Goal: Information Seeking & Learning: Learn about a topic

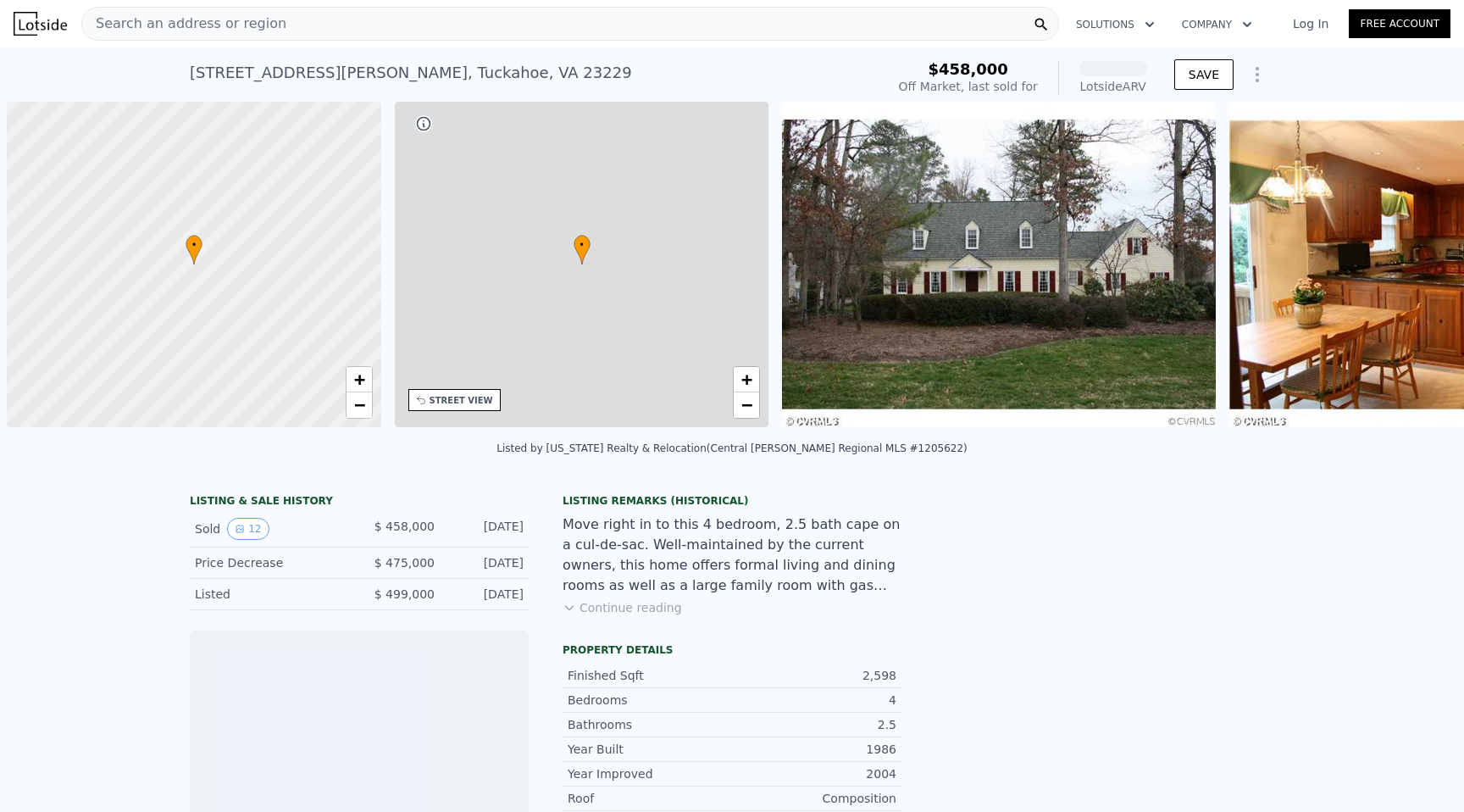
scroll to position [0, 7]
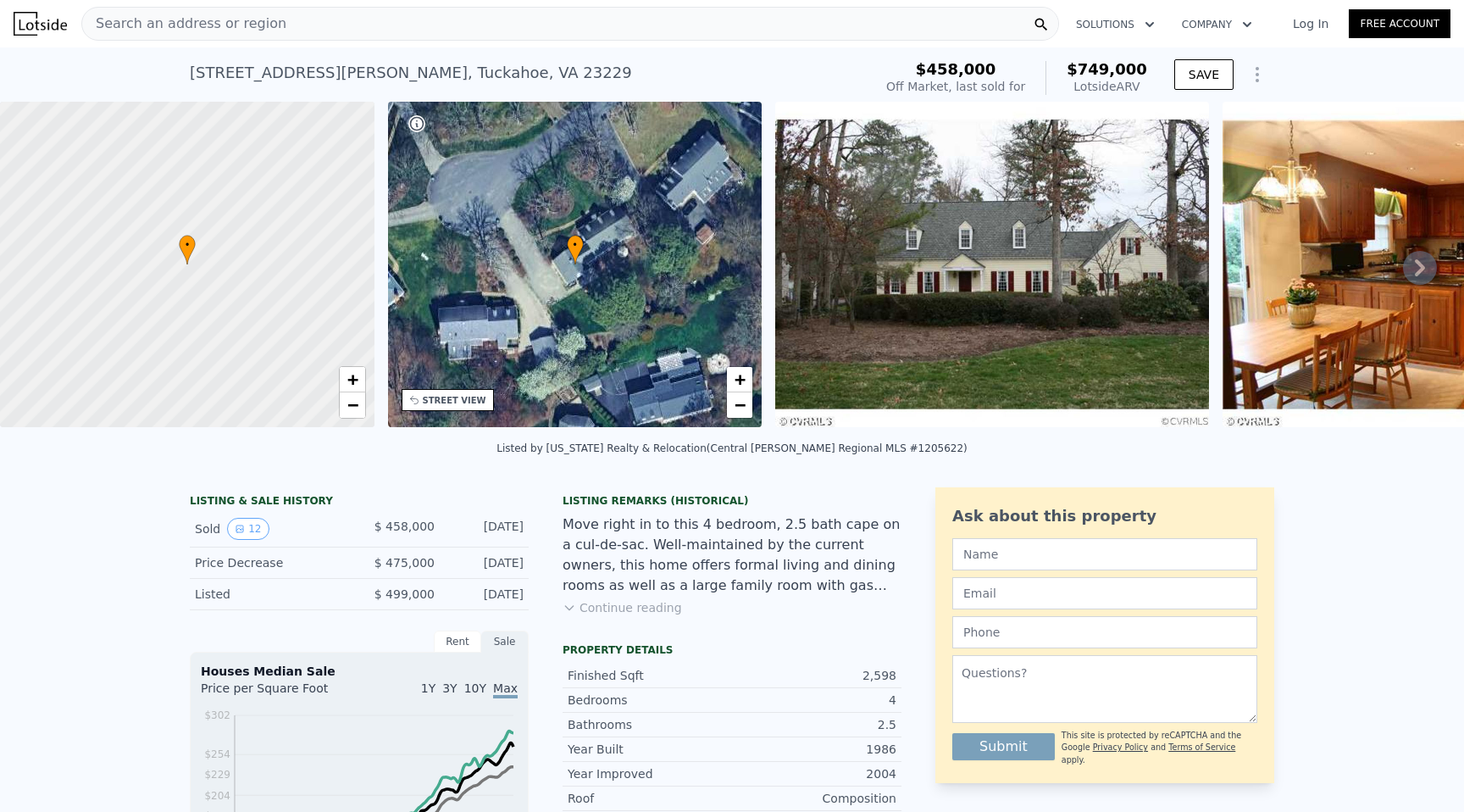
click at [291, 280] on div at bounding box center [187, 264] width 450 height 391
click at [295, 239] on div at bounding box center [187, 264] width 450 height 391
click at [528, 246] on div "• + −" at bounding box center [575, 264] width 375 height 326
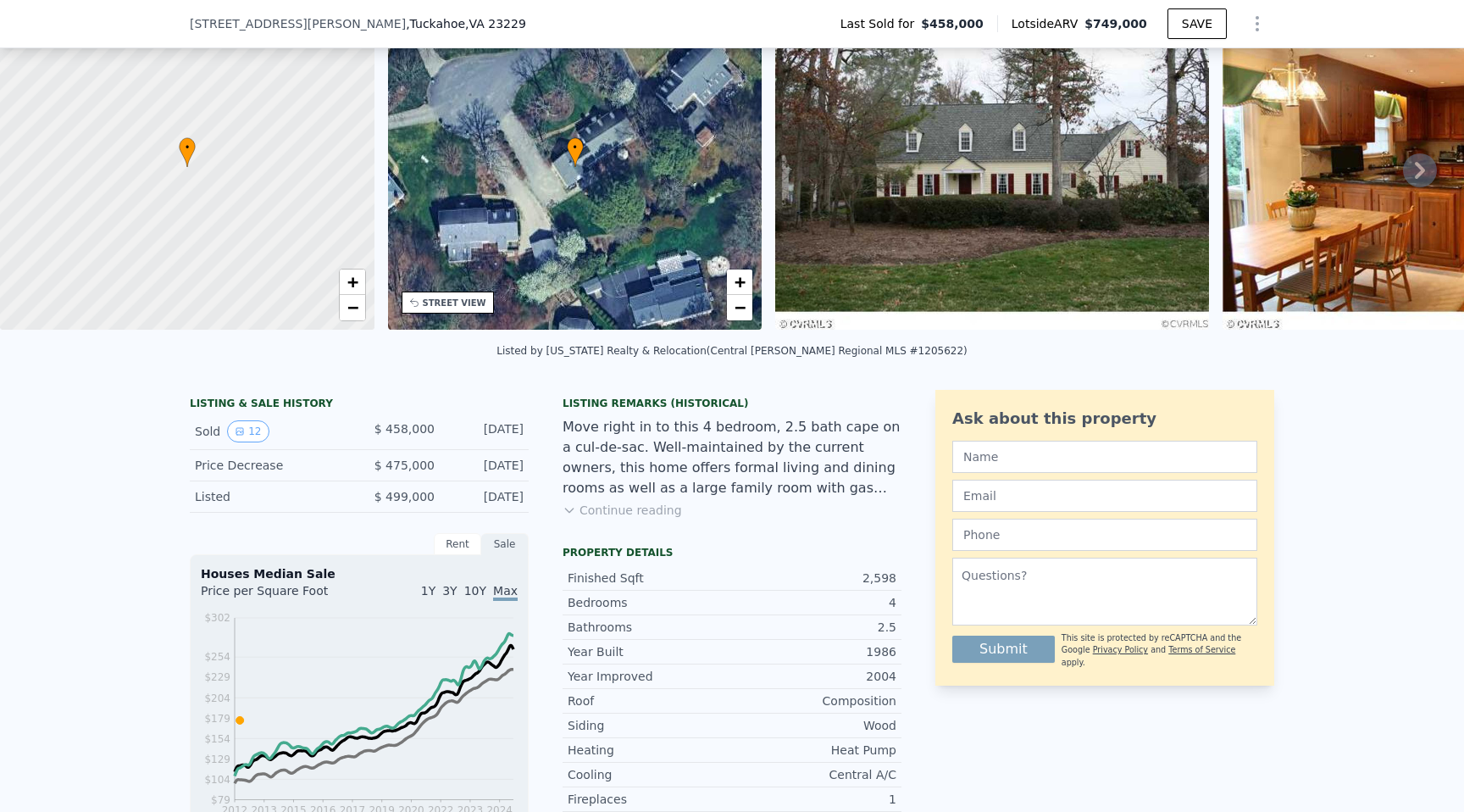
scroll to position [83, 0]
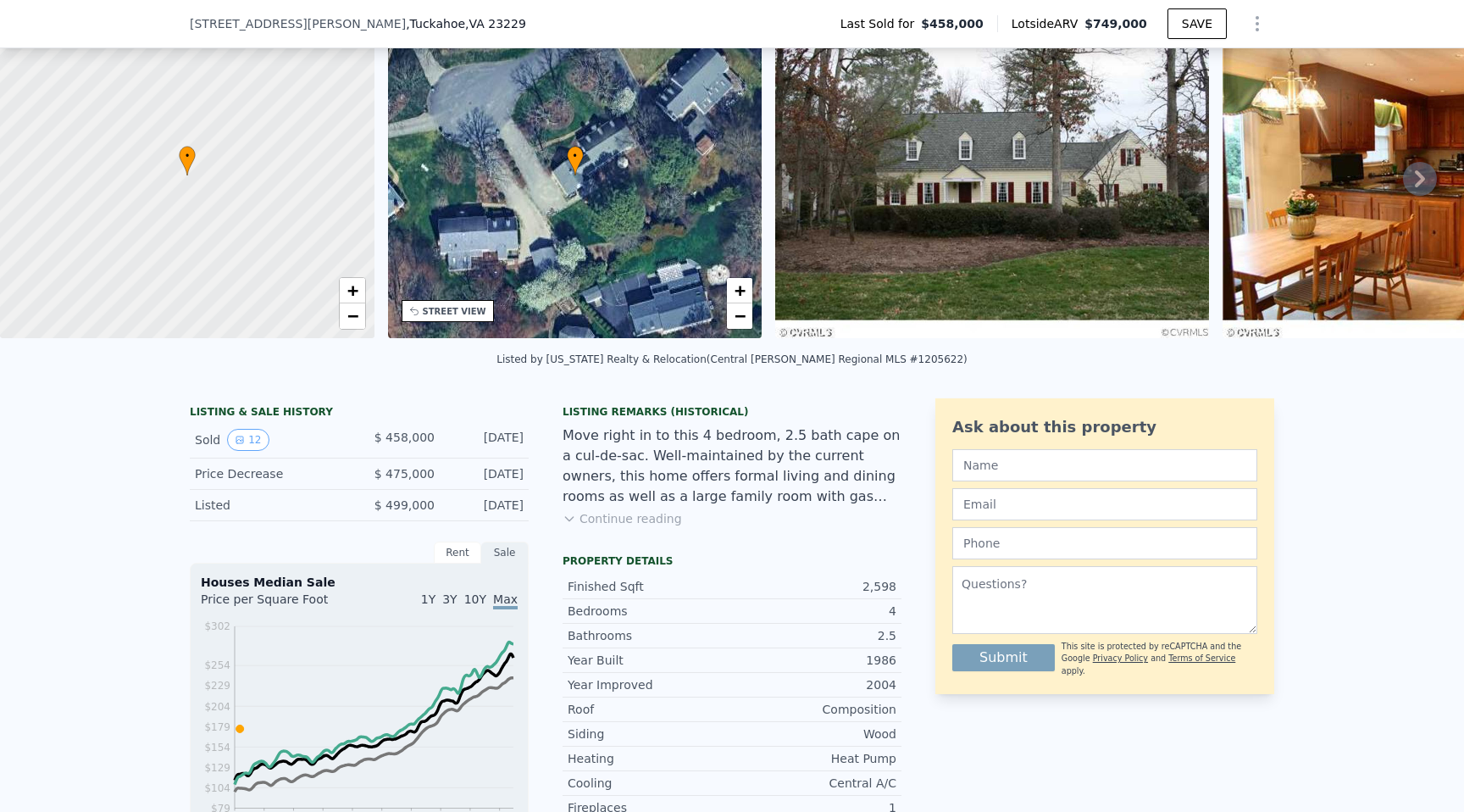
click at [953, 194] on img at bounding box center [992, 175] width 434 height 326
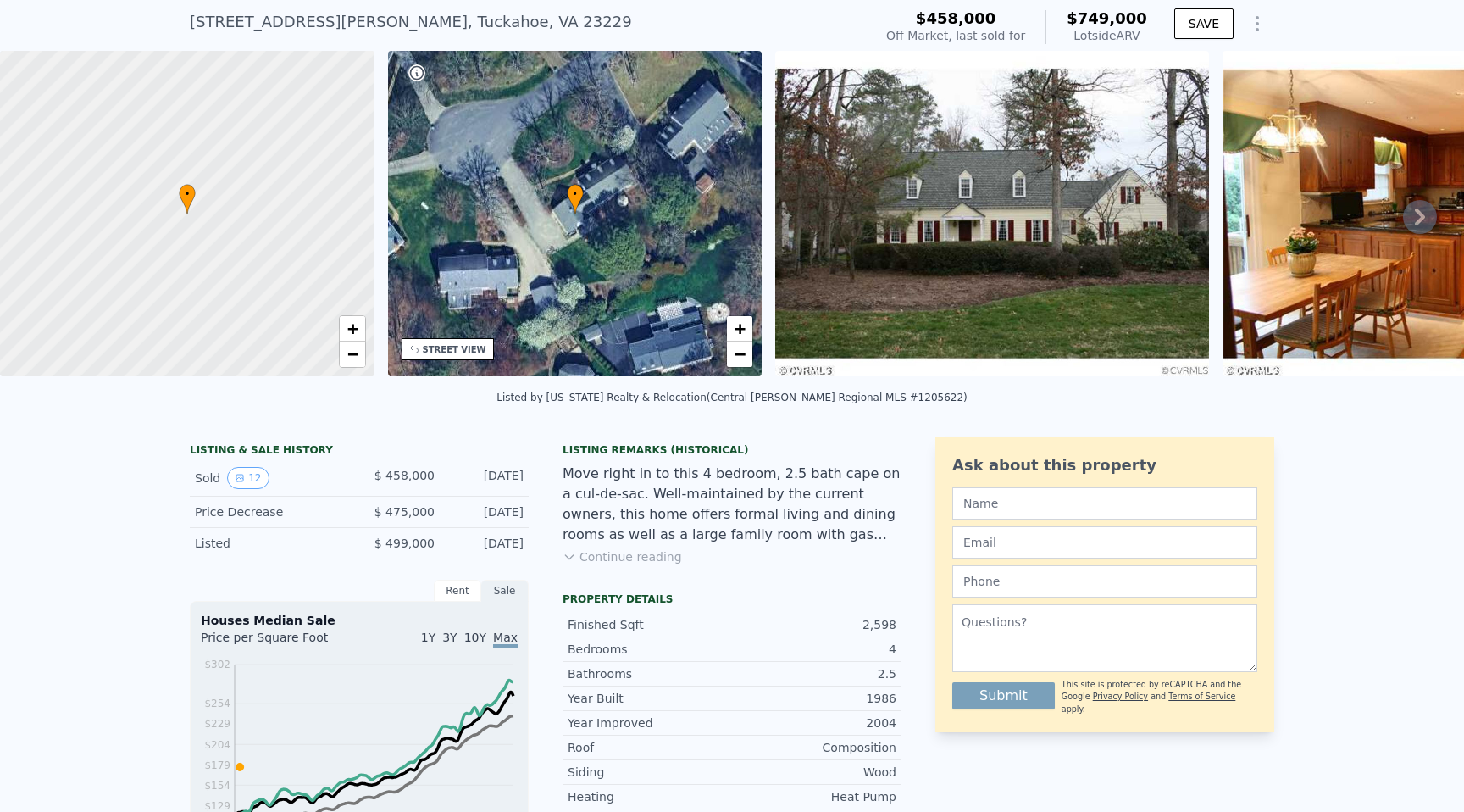
scroll to position [67, 0]
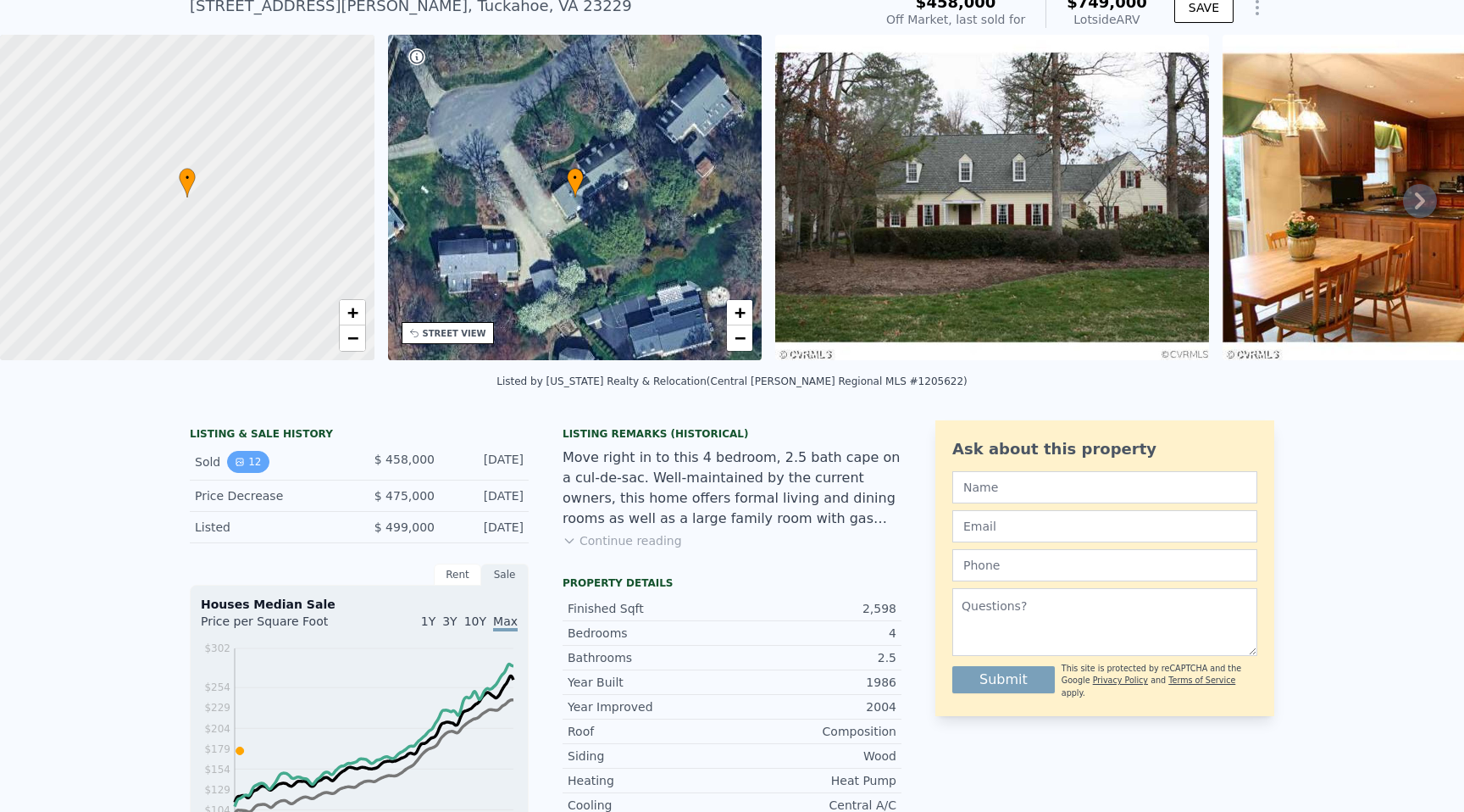
click at [251, 457] on button "12" at bounding box center [248, 461] width 42 height 22
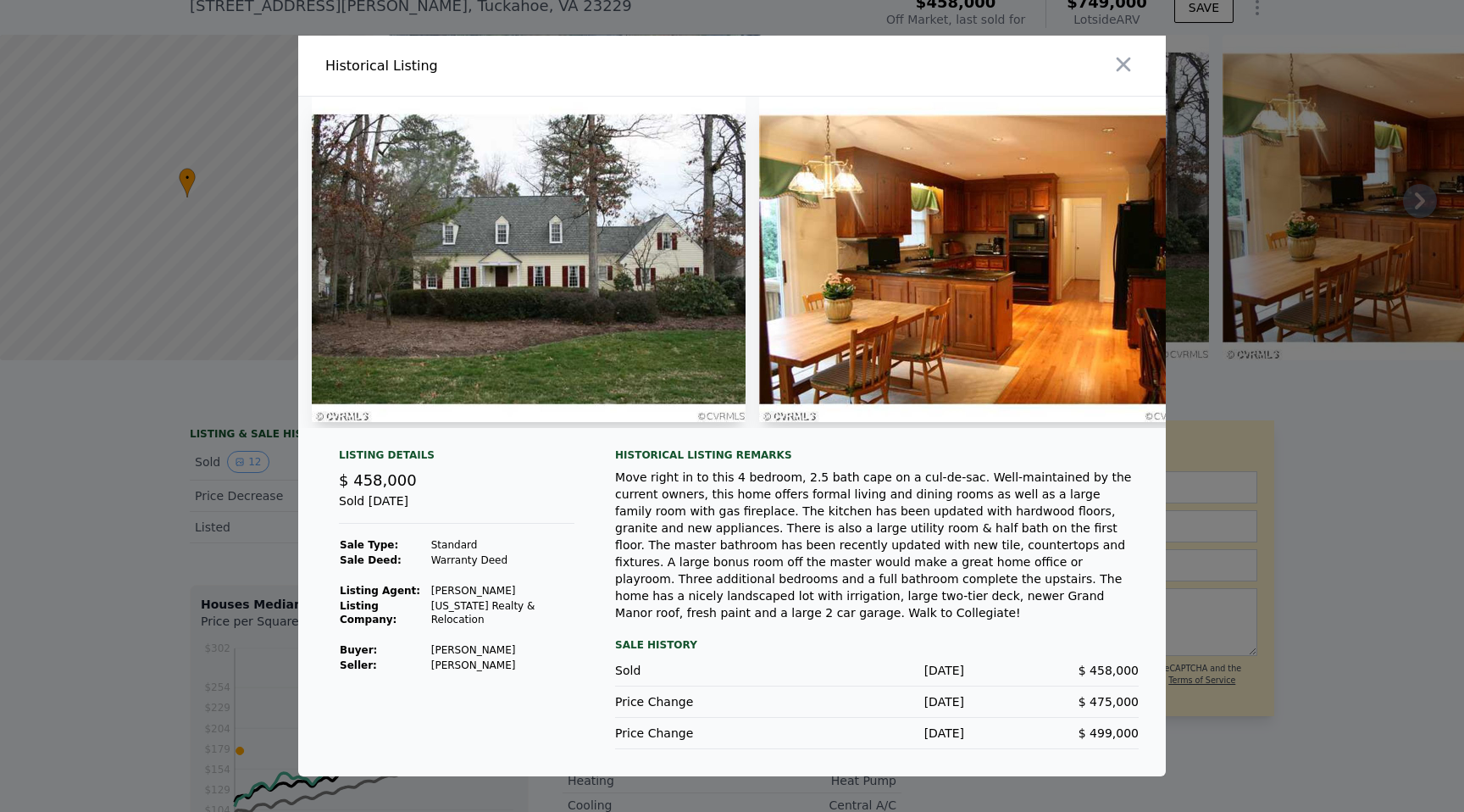
click at [899, 546] on div "Move right in to this 4 bedroom, 2.5 bath cape on a cul-de-sac. Well-maintained…" at bounding box center [876, 544] width 523 height 152
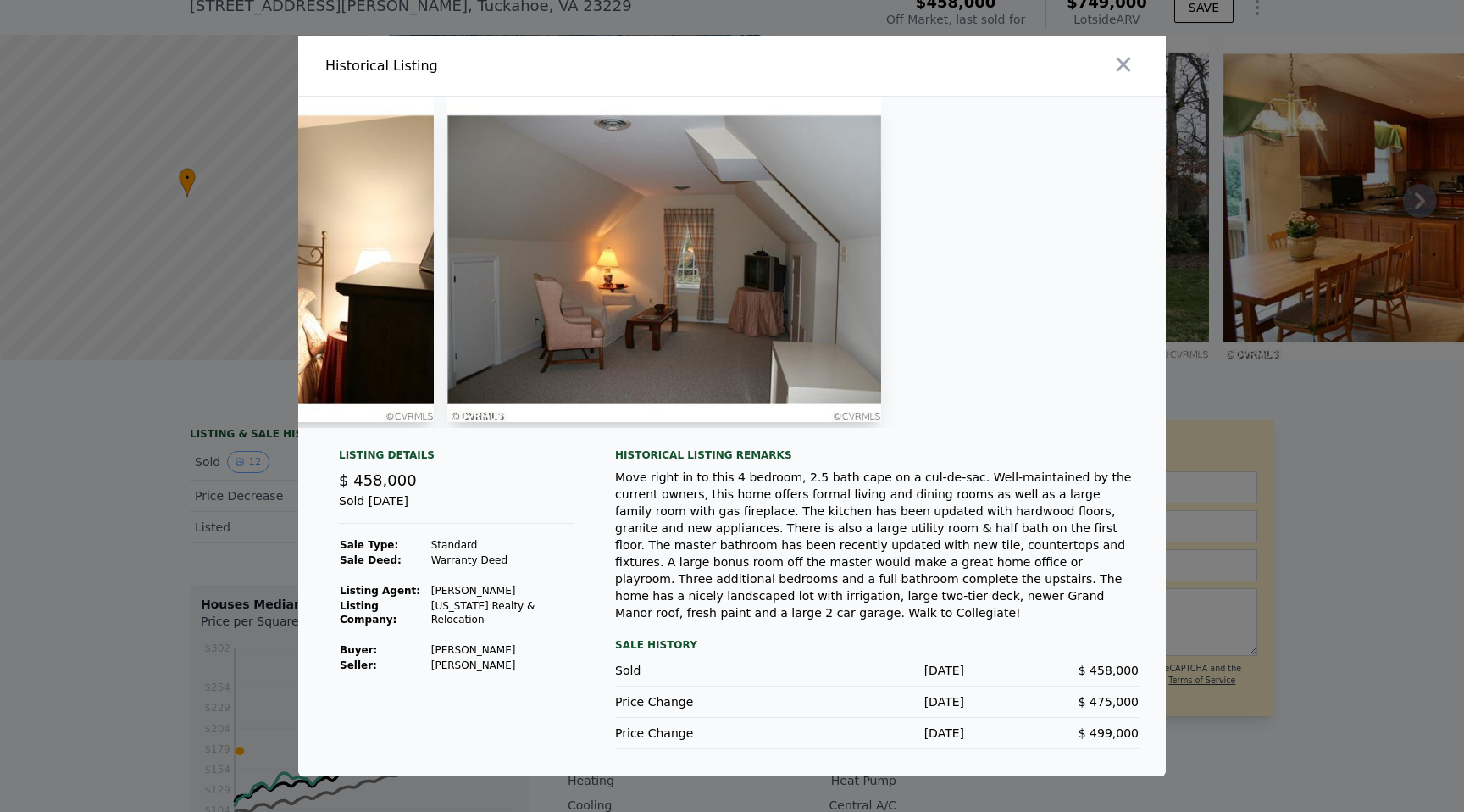
scroll to position [0, 4529]
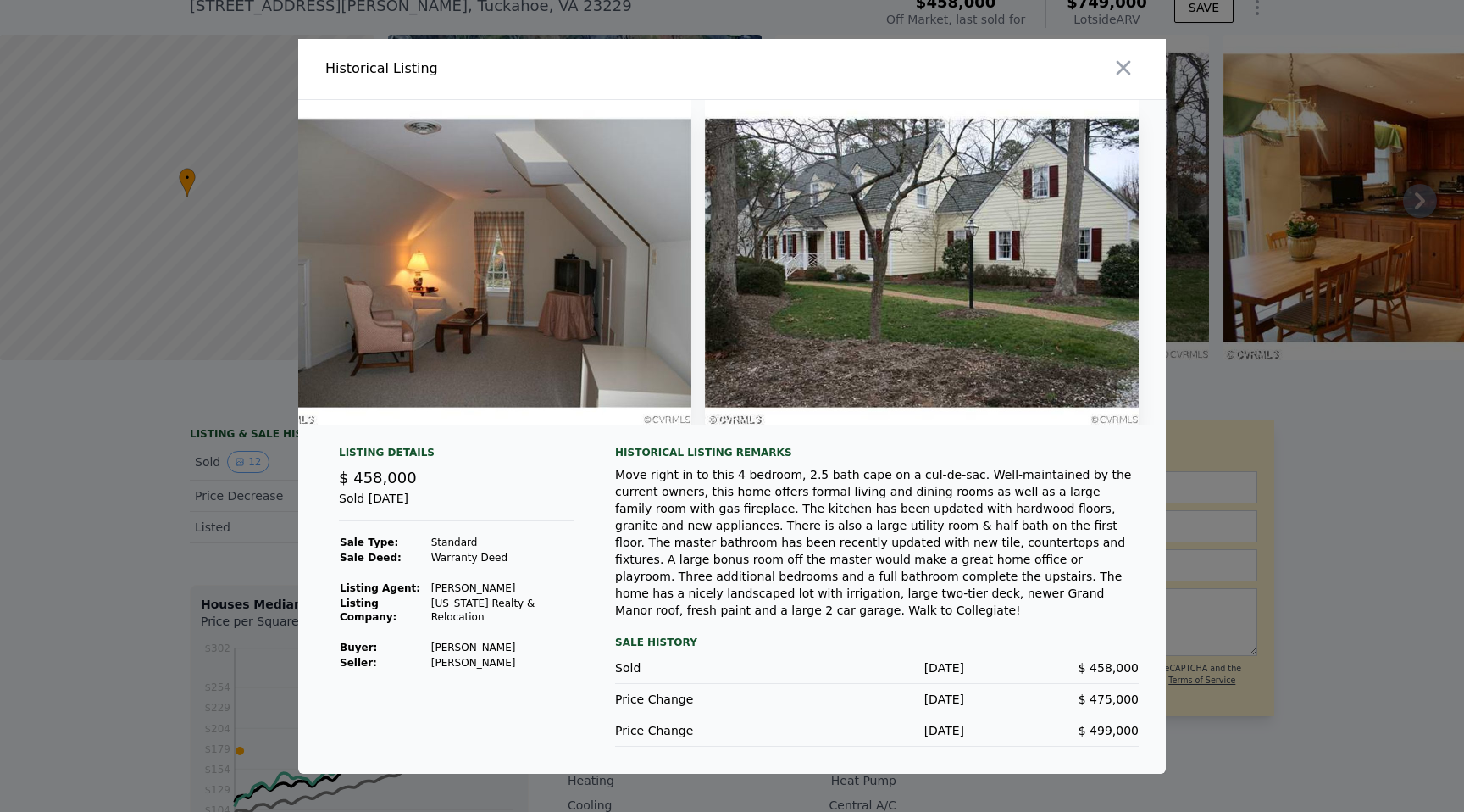
click at [779, 485] on div "Move right in to this 4 bedroom, 2.5 bath cape on a cul-de-sac. Well-maintained…" at bounding box center [876, 542] width 523 height 152
click at [485, 282] on img at bounding box center [474, 263] width 434 height 326
click at [520, 286] on img at bounding box center [474, 263] width 434 height 326
click at [375, 274] on img at bounding box center [474, 263] width 434 height 326
click at [344, 279] on img at bounding box center [474, 263] width 434 height 326
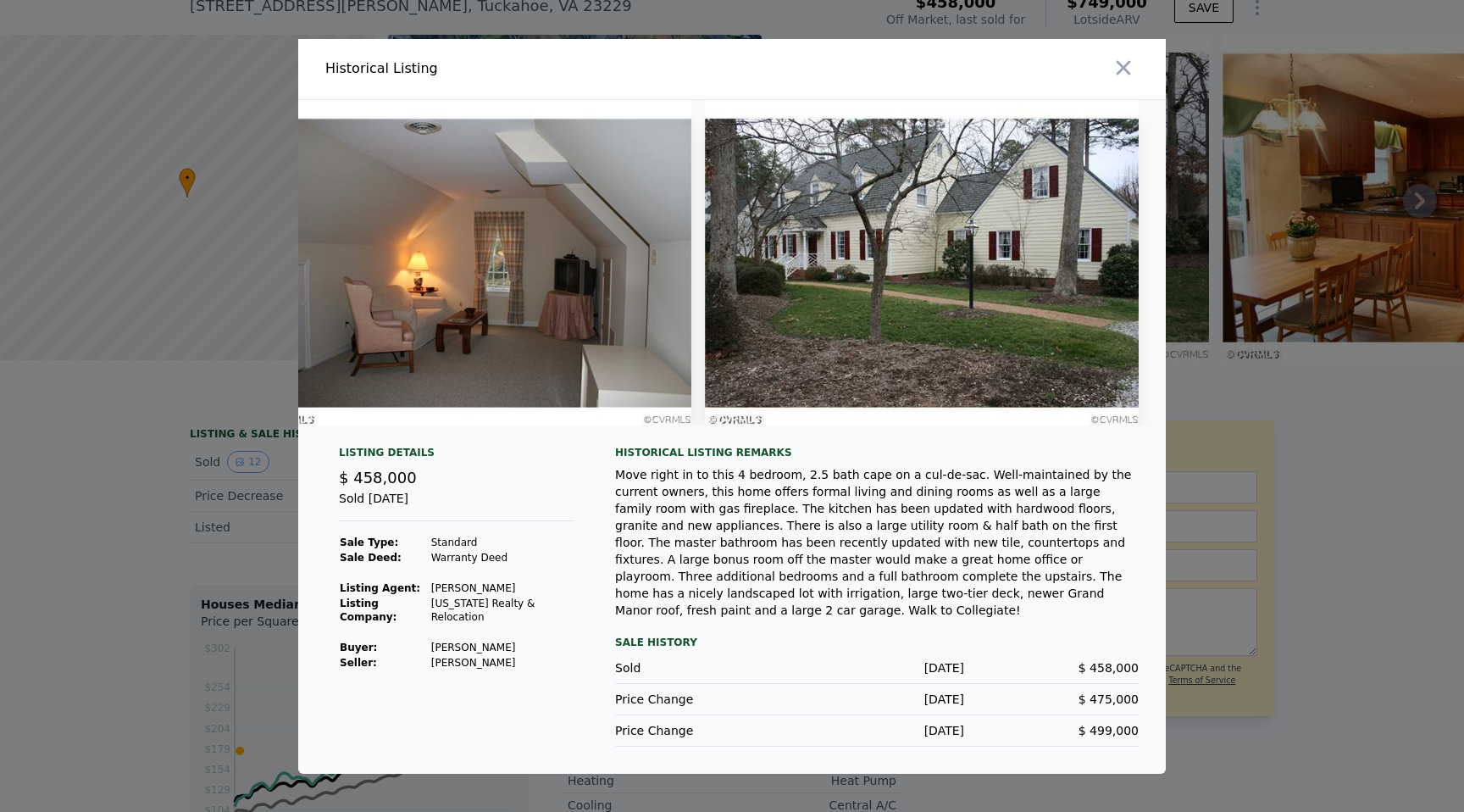
click at [1263, 393] on div at bounding box center [732, 406] width 1464 height 812
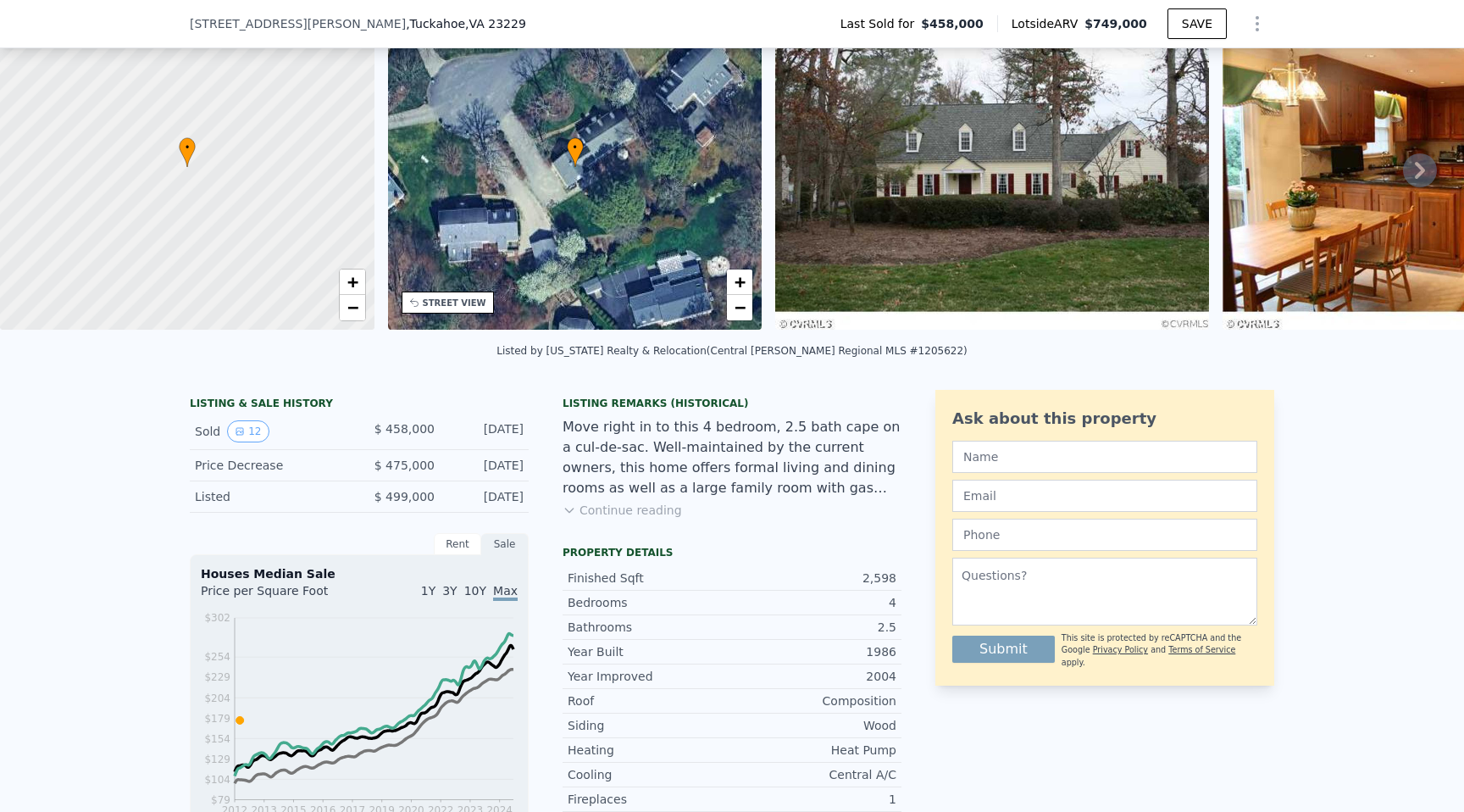
scroll to position [0, 0]
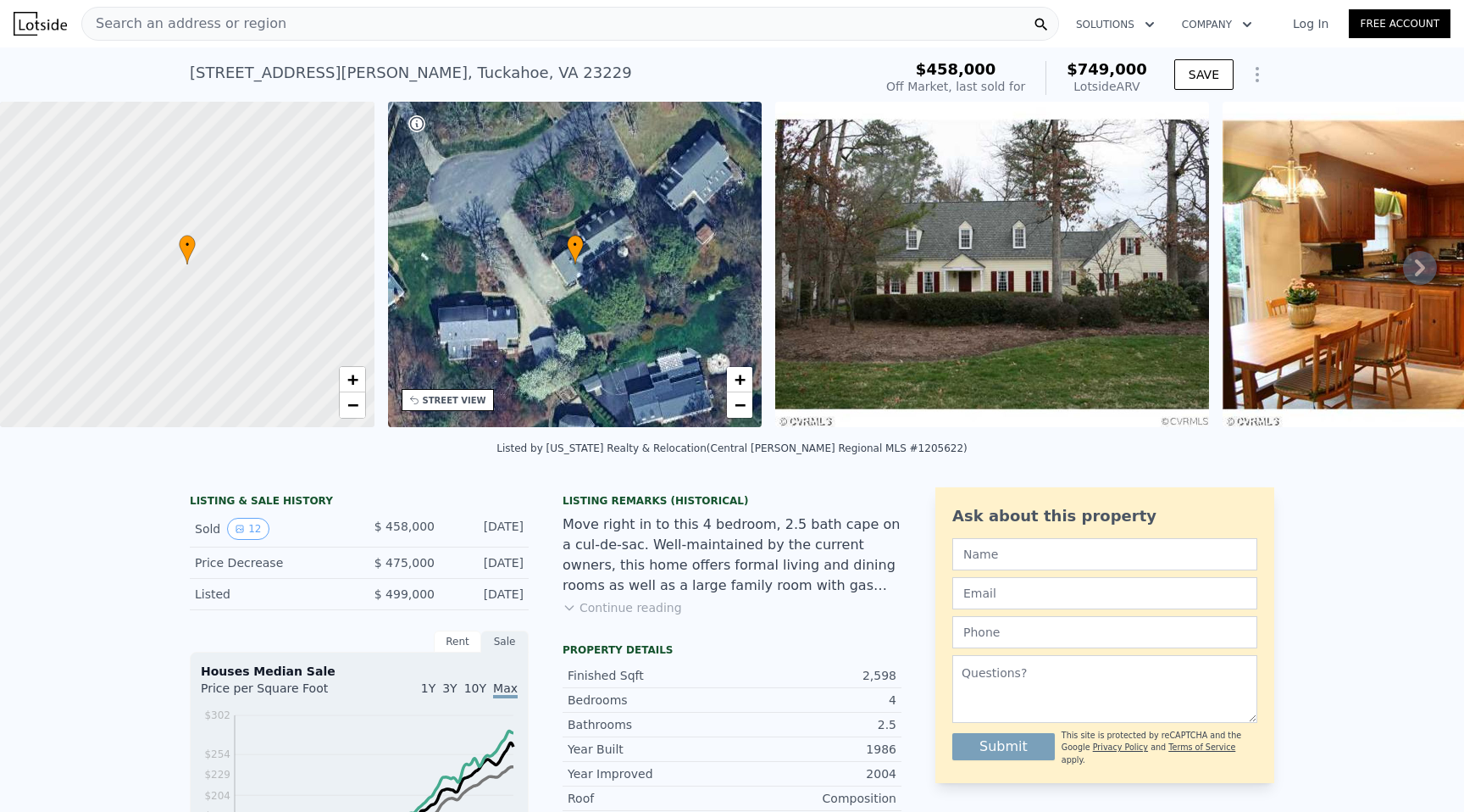
click at [447, 401] on div "STREET VIEW" at bounding box center [454, 399] width 63 height 12
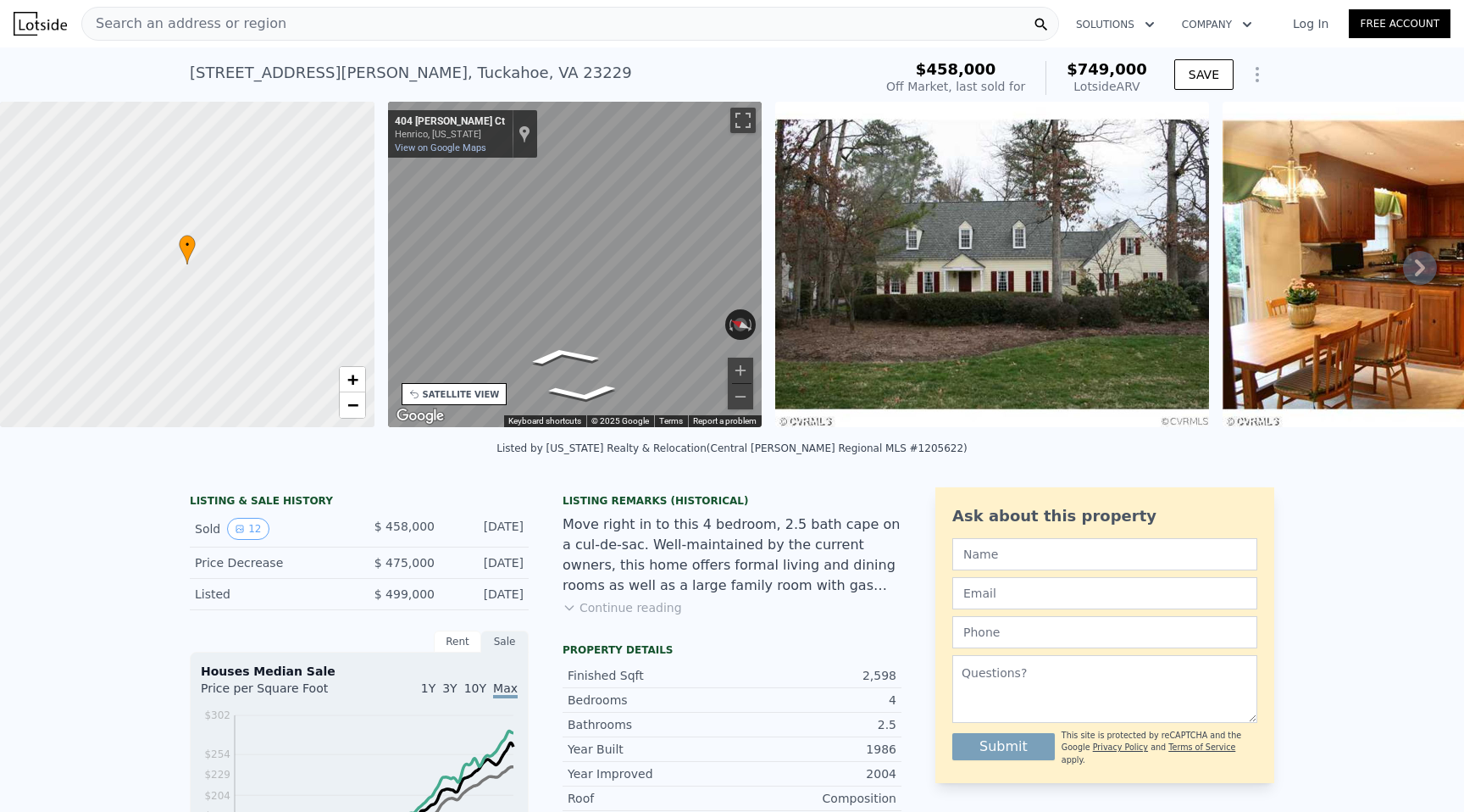
click at [861, 262] on div "• + − • + − STREET VIEW ← Move left → Move right ↑ Move up ↓ Move down + Zoom i…" at bounding box center [732, 267] width 1464 height 331
click at [788, 243] on div "• + − • + − STREET VIEW ← Move left → Move right ↑ Move up ↓ Move down + Zoom i…" at bounding box center [732, 267] width 1464 height 331
click at [767, 238] on div "← Move left → Move right ↑ Move up ↓ Move down + Zoom in - Zoom out [STREET_ADD…" at bounding box center [575, 267] width 388 height 331
click at [721, 328] on div "← Move left → Move right ↑ Move up ↓ Move down + Zoom in - Zoom out [STREET_ADD…" at bounding box center [575, 264] width 375 height 326
drag, startPoint x: 669, startPoint y: 319, endPoint x: 371, endPoint y: 296, distance: 298.9
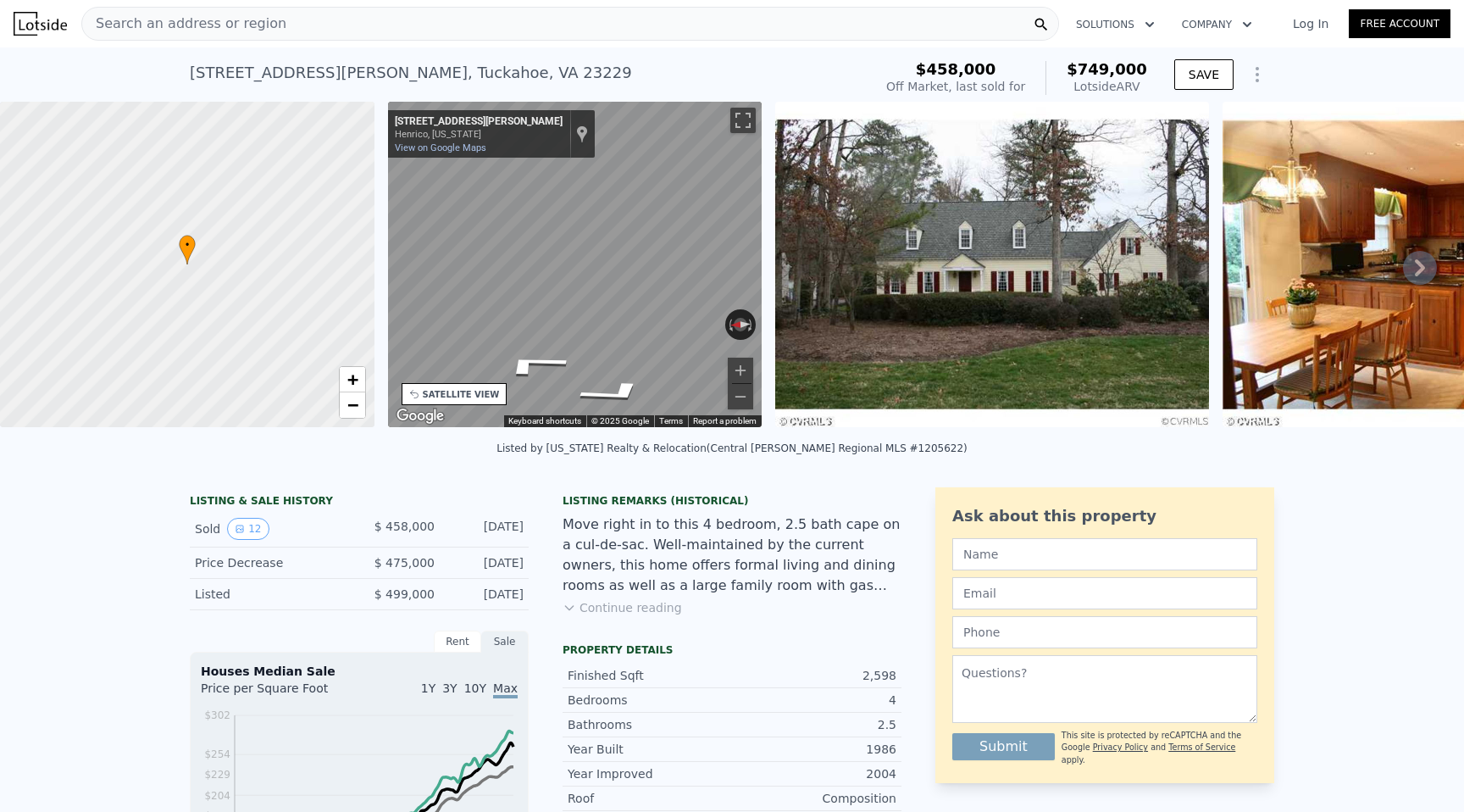
click at [371, 296] on div "• + − • + − STREET VIEW ← Move left → Move right ↑ Move up ↓ Move down + Zoom i…" at bounding box center [732, 267] width 1464 height 331
click at [279, 276] on div "• + − • + − STREET VIEW ← Move left → Move right ↑ Move up ↓ Move down + Zoom i…" at bounding box center [732, 267] width 1464 height 331
click at [1032, 280] on img at bounding box center [992, 264] width 434 height 326
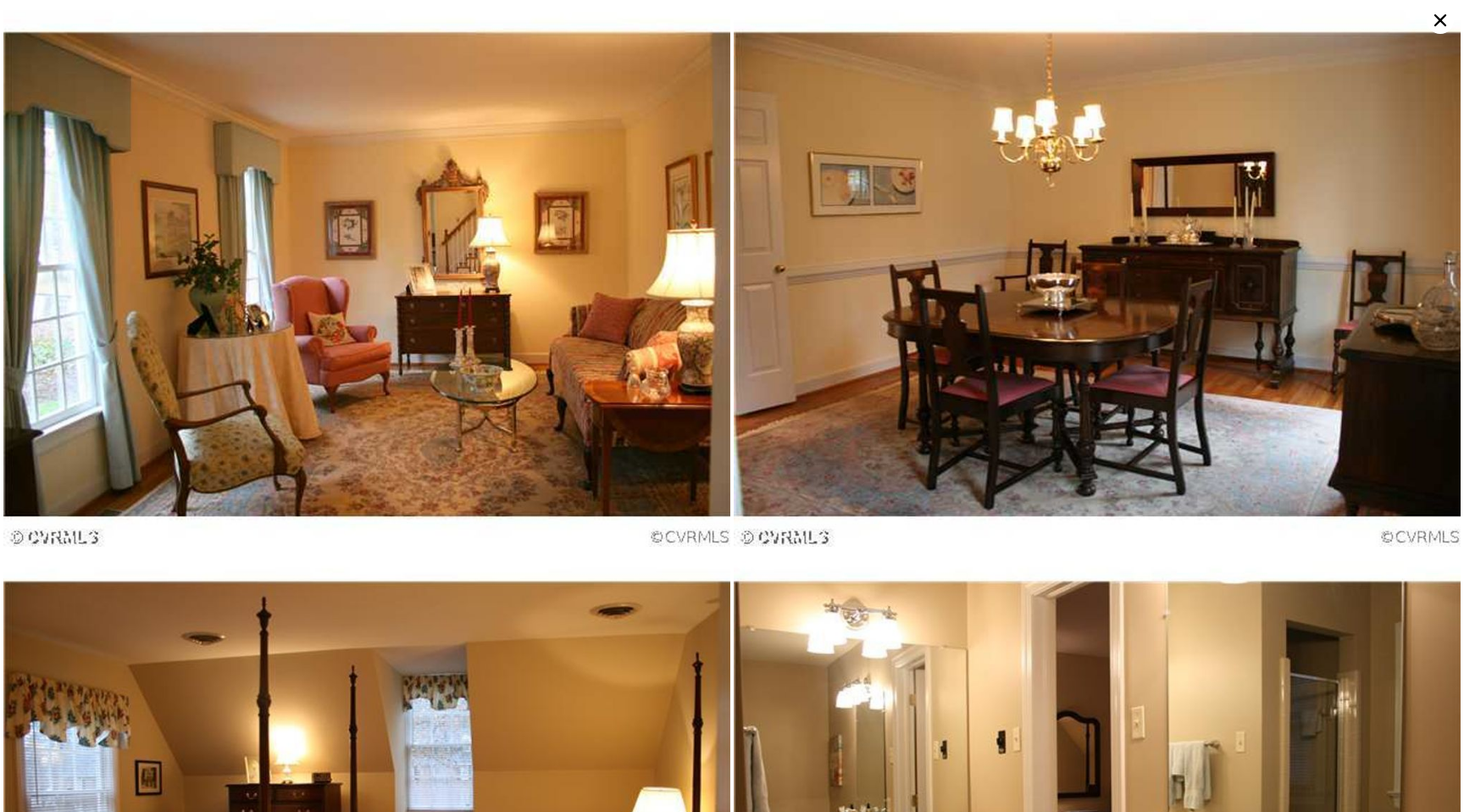
scroll to position [1098, 0]
